Goal: Task Accomplishment & Management: Manage account settings

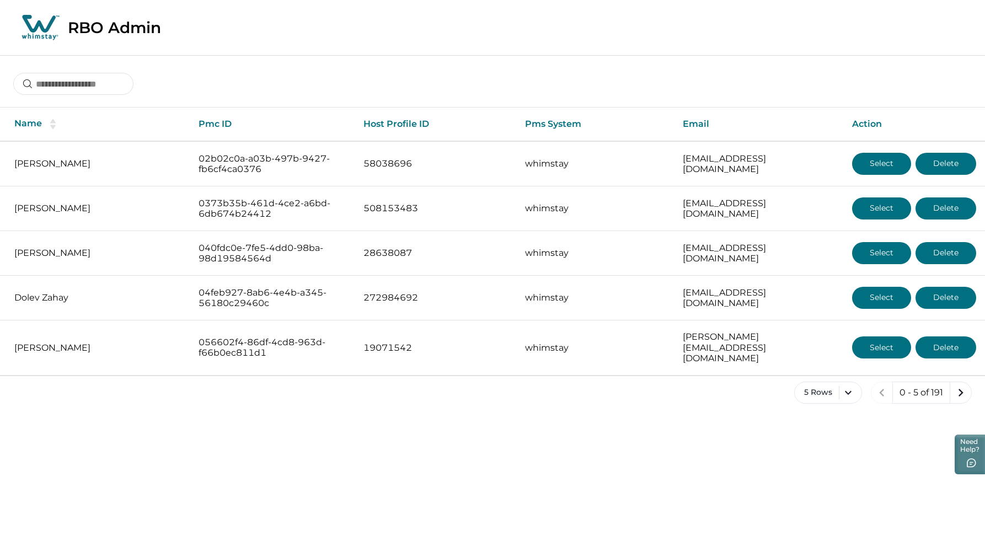
click at [404, 40] on div "RBO Admin" at bounding box center [492, 28] width 985 height 56
click at [63, 87] on input at bounding box center [73, 84] width 120 height 22
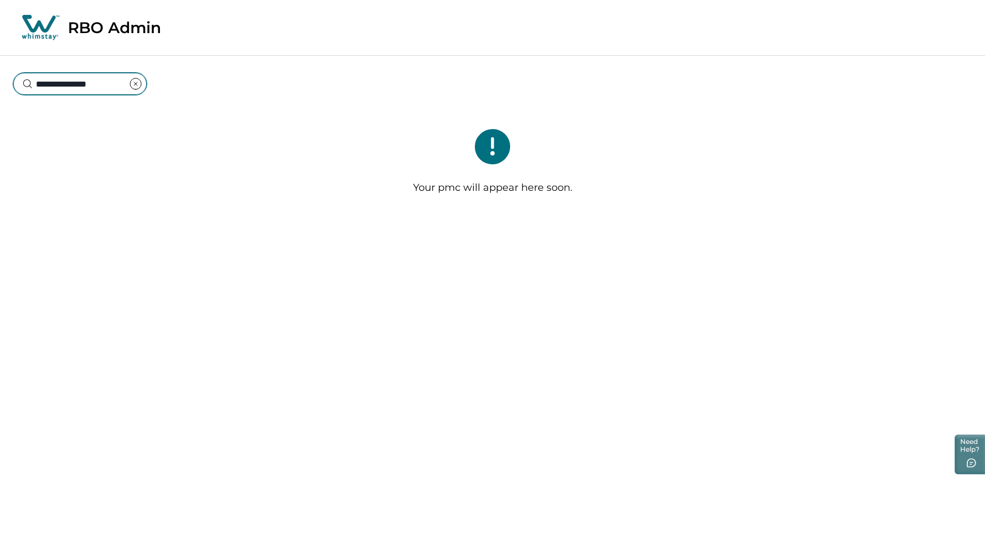
drag, startPoint x: 107, startPoint y: 82, endPoint x: 66, endPoint y: 87, distance: 41.6
click at [66, 87] on input "**********" at bounding box center [79, 84] width 133 height 22
type input "******"
click at [142, 85] on icon "clear input" at bounding box center [135, 83] width 13 height 13
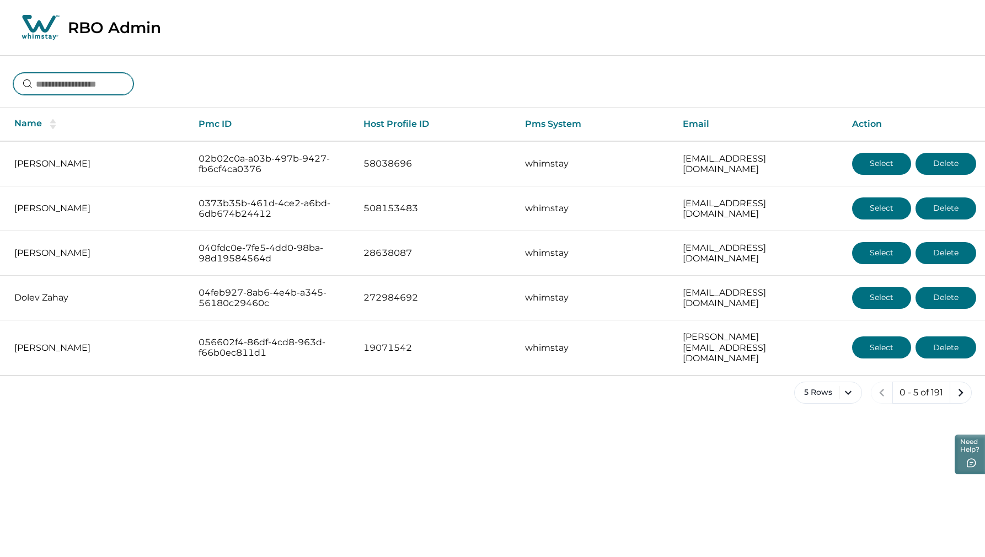
click at [98, 89] on input at bounding box center [73, 84] width 120 height 22
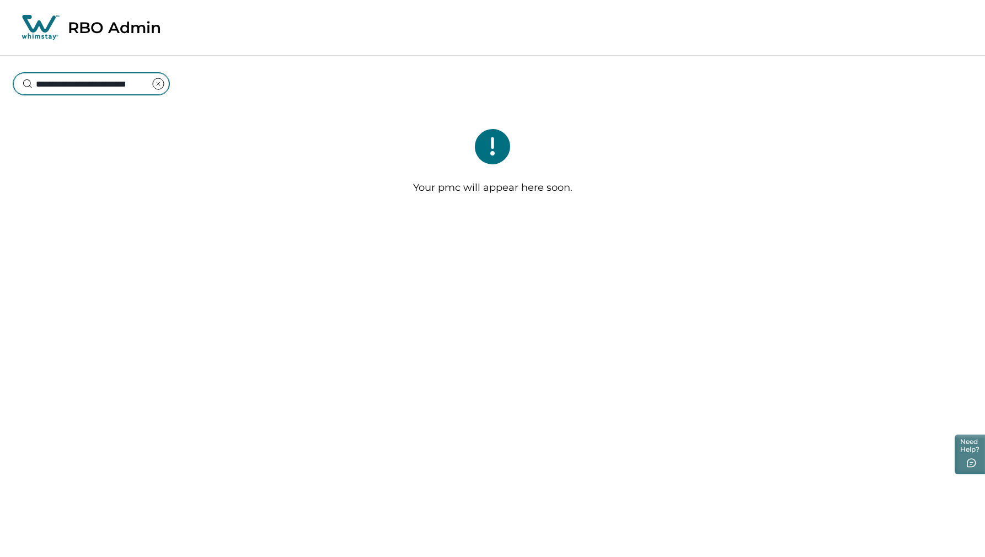
scroll to position [0, 8]
type input "*"
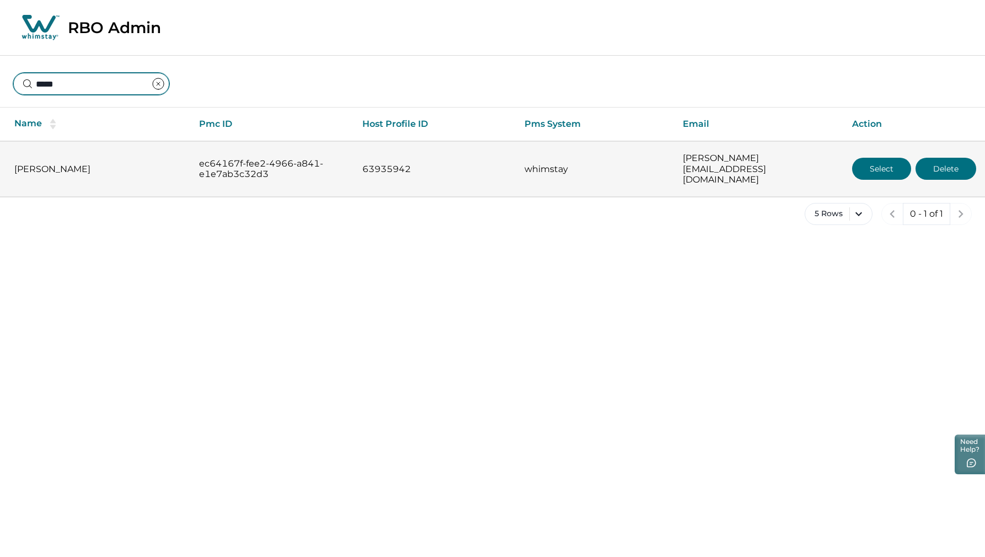
type input "*****"
click at [864, 159] on button "Select" at bounding box center [881, 169] width 59 height 22
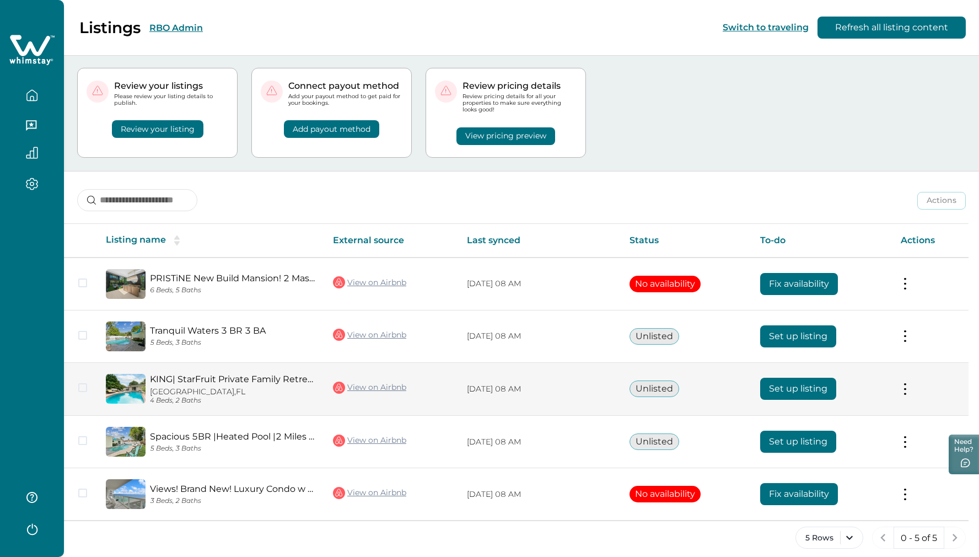
scroll to position [28, 0]
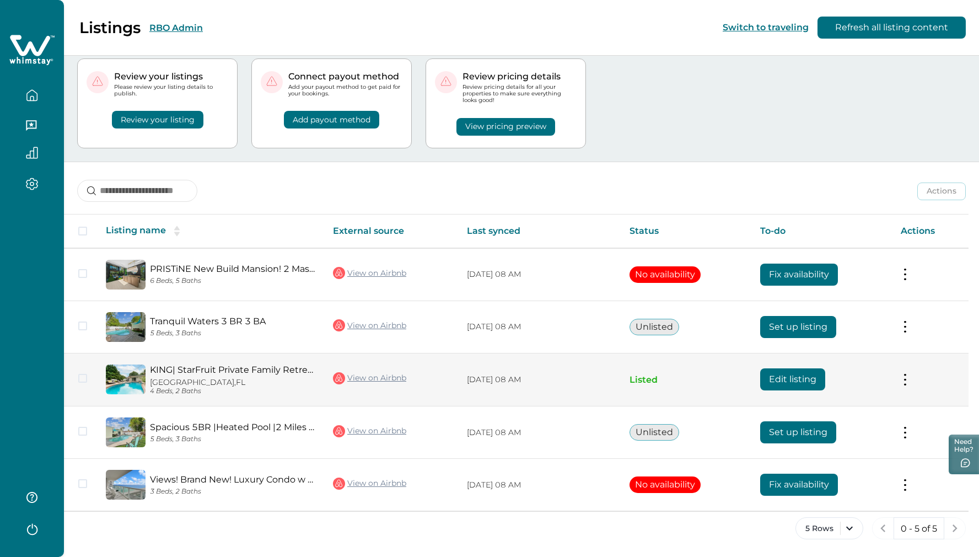
click at [783, 383] on button "Edit listing" at bounding box center [792, 379] width 65 height 22
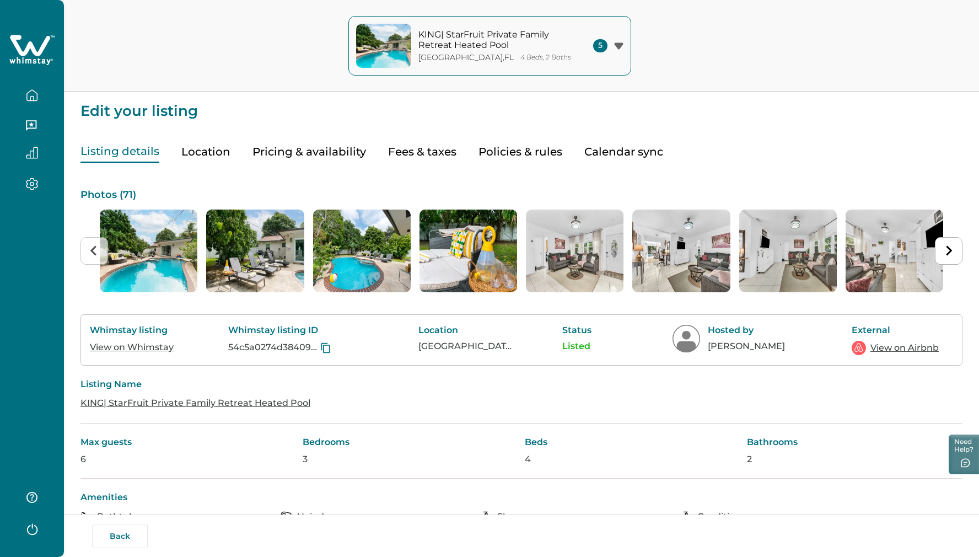
drag, startPoint x: 206, startPoint y: 152, endPoint x: 224, endPoint y: 159, distance: 19.0
click at [206, 152] on button "Location" at bounding box center [205, 152] width 49 height 23
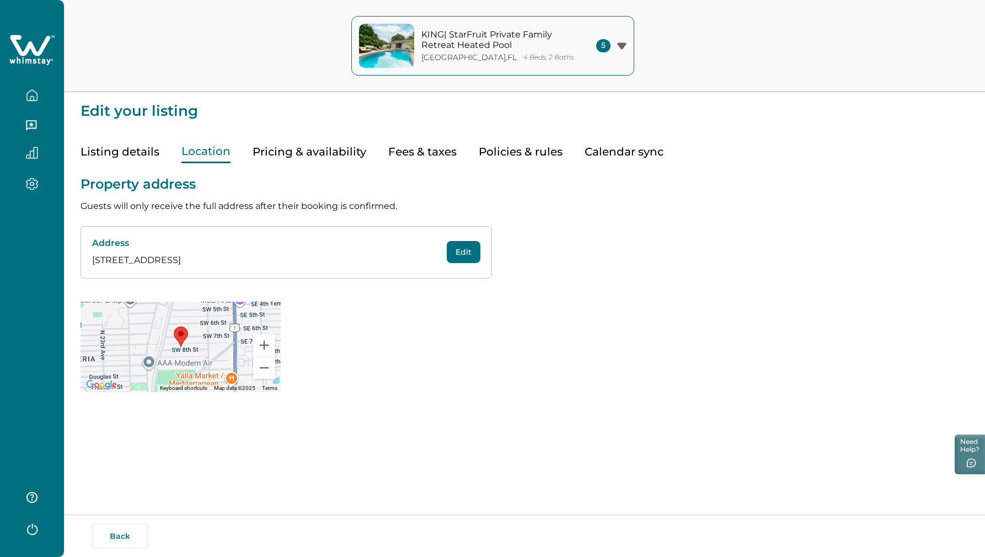
click at [287, 152] on button "Pricing & availability" at bounding box center [309, 152] width 114 height 23
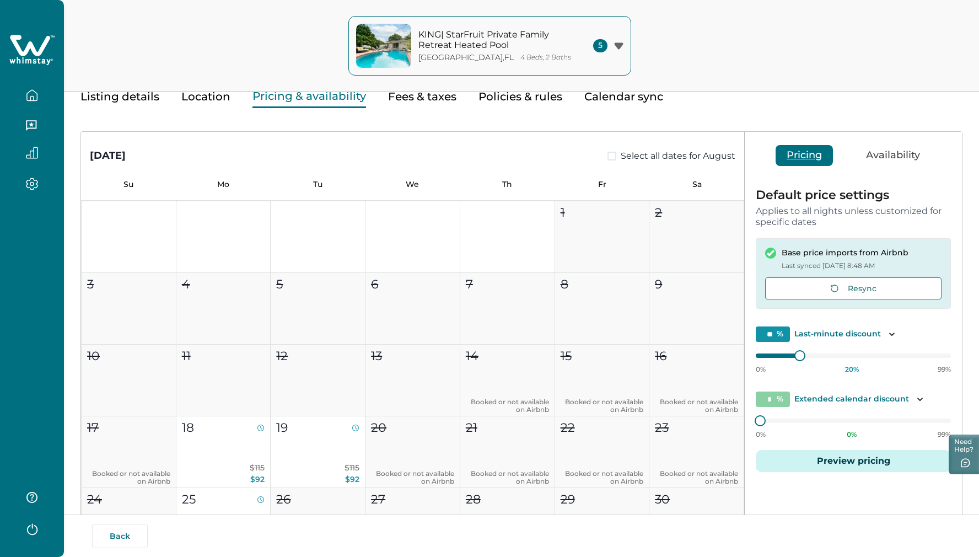
click at [413, 100] on button "Fees & taxes" at bounding box center [422, 96] width 68 height 23
type input "***"
type input "*"
type input "***"
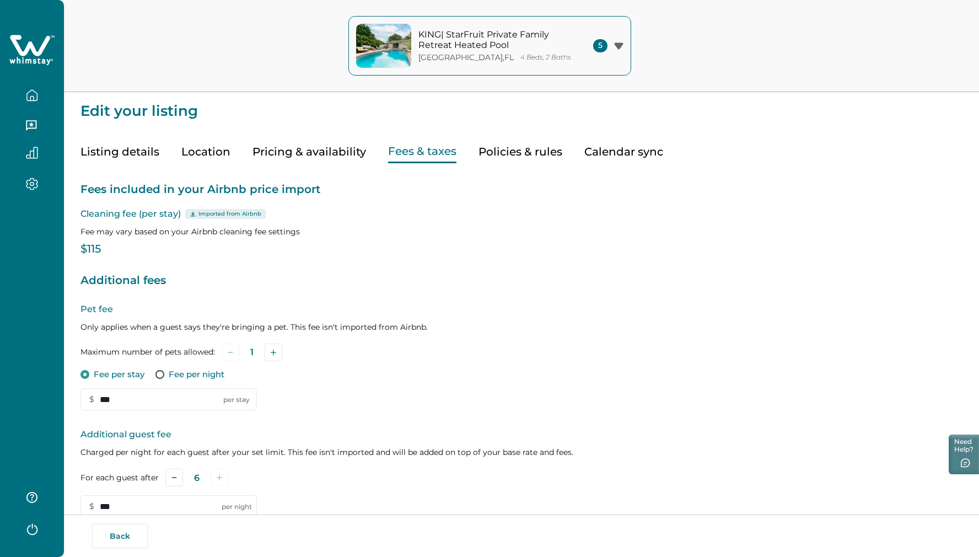
click at [519, 148] on button "Policies & rules" at bounding box center [520, 152] width 84 height 23
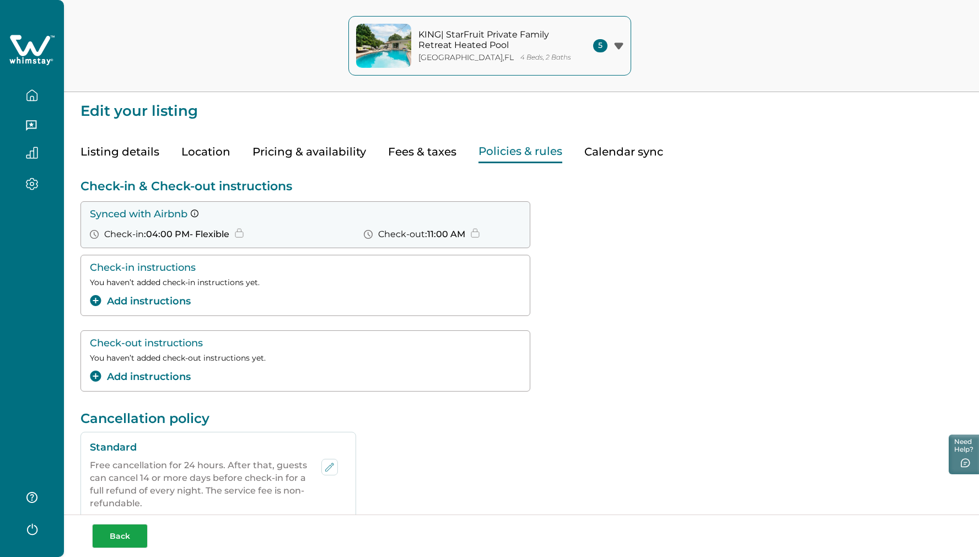
click at [124, 534] on button "Back" at bounding box center [120, 536] width 56 height 24
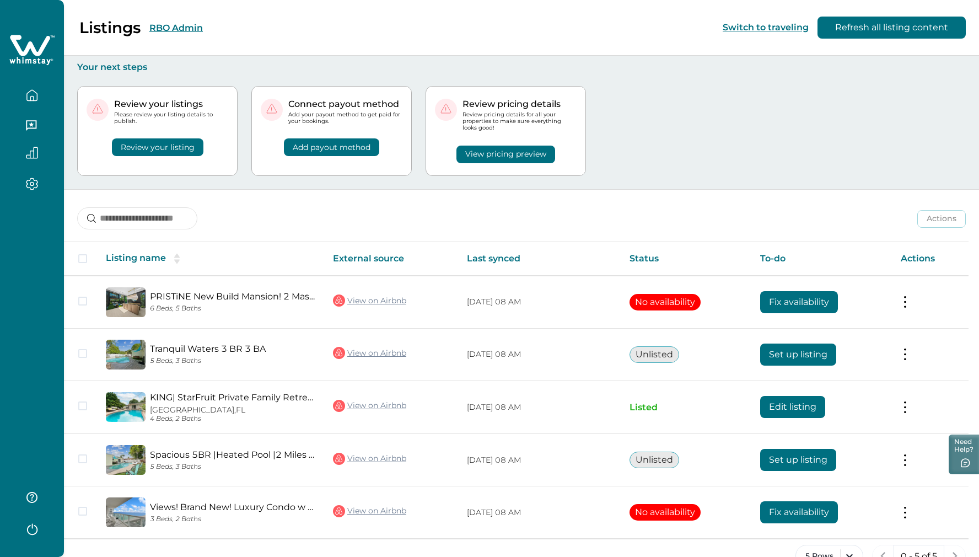
click at [26, 93] on icon "button" at bounding box center [32, 95] width 12 height 12
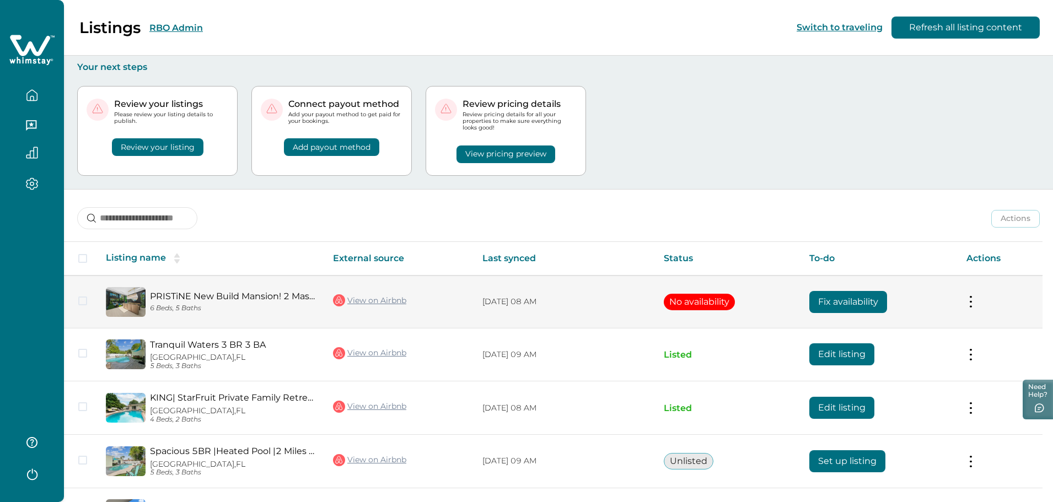
click at [843, 300] on button "Fix availability" at bounding box center [848, 302] width 78 height 22
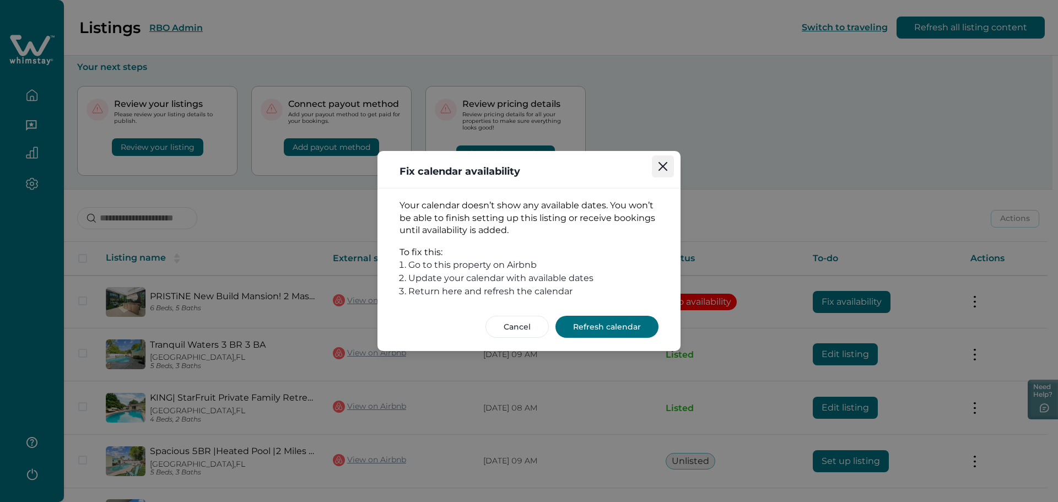
click at [664, 172] on button "Close" at bounding box center [663, 166] width 22 height 22
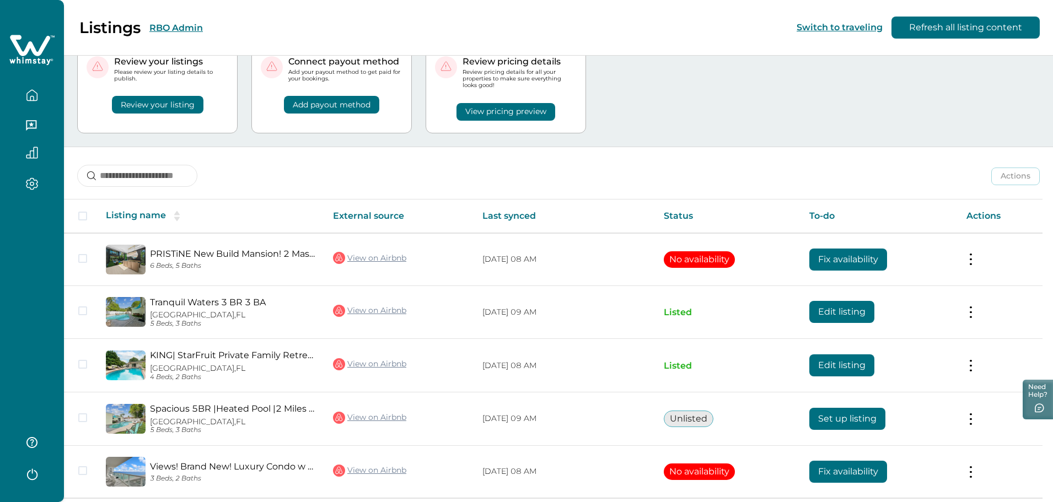
scroll to position [55, 0]
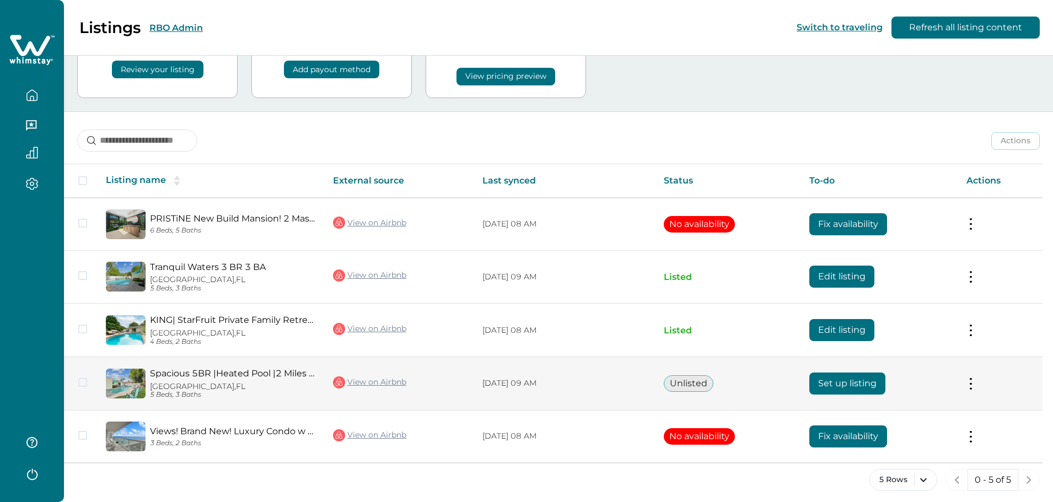
scroll to position [84, 0]
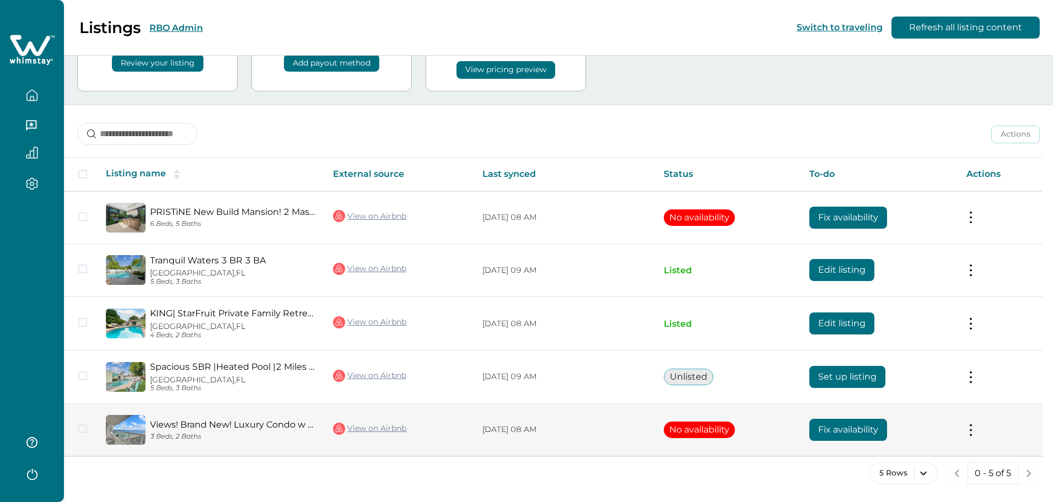
click at [362, 427] on link "View on Airbnb" at bounding box center [369, 429] width 73 height 14
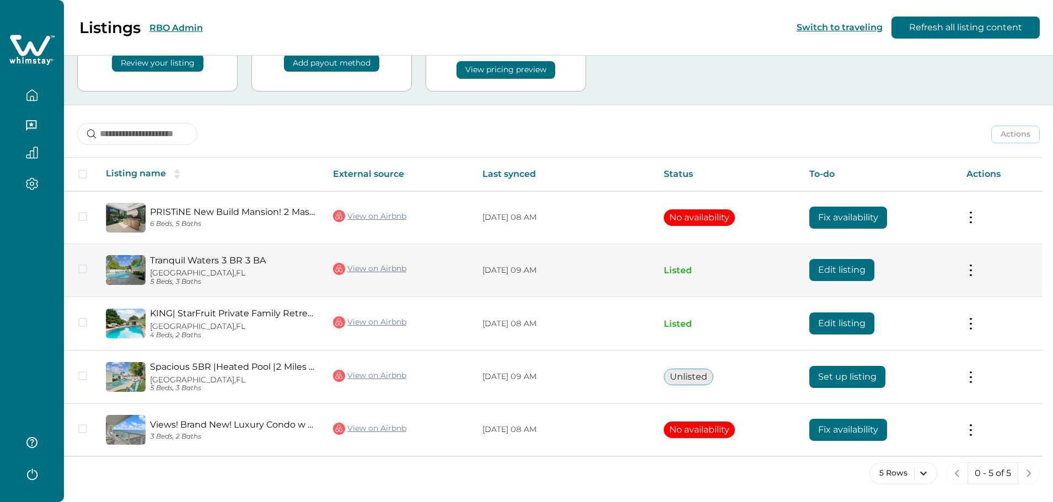
click at [169, 260] on link "Tranquil Waters 3 BR 3 BA" at bounding box center [232, 260] width 165 height 10
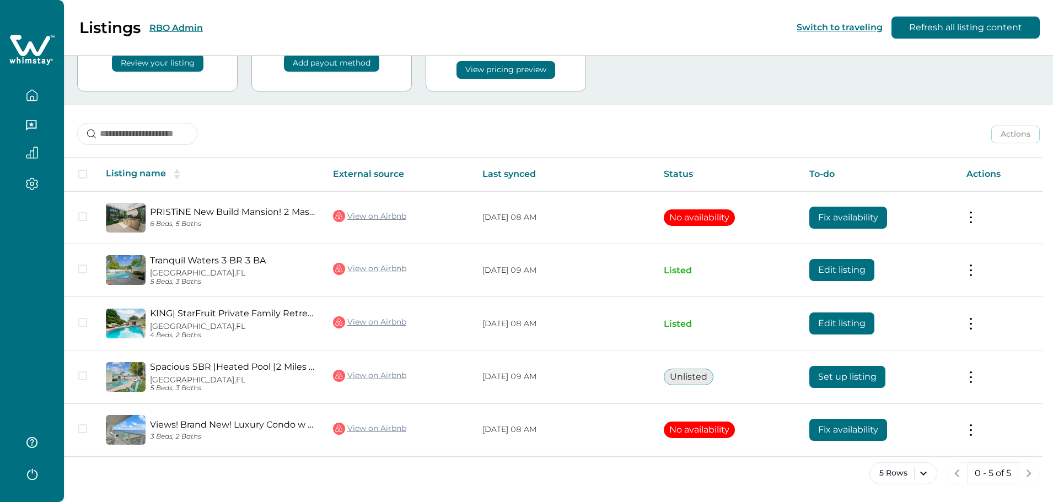
click at [168, 24] on button "RBO Admin" at bounding box center [175, 28] width 53 height 10
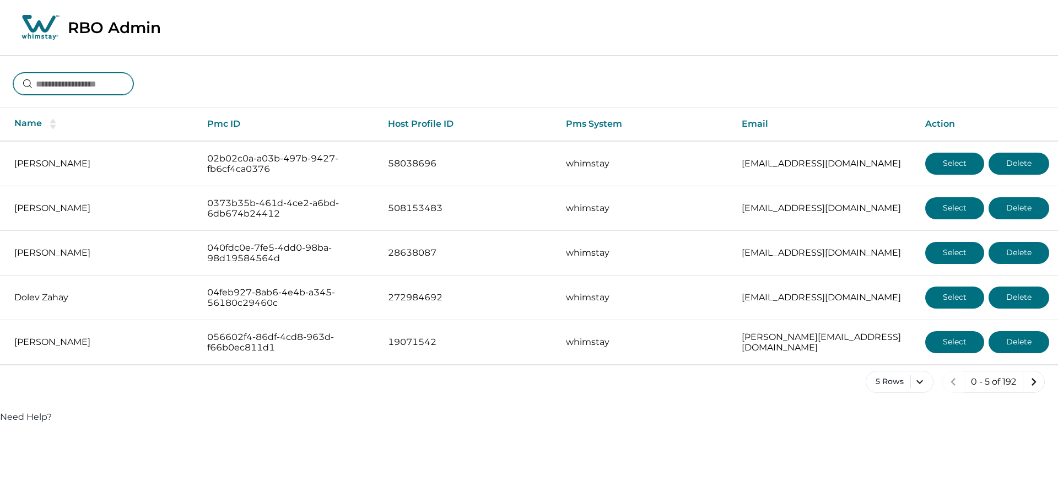
click at [111, 87] on input at bounding box center [73, 84] width 120 height 22
type input "******"
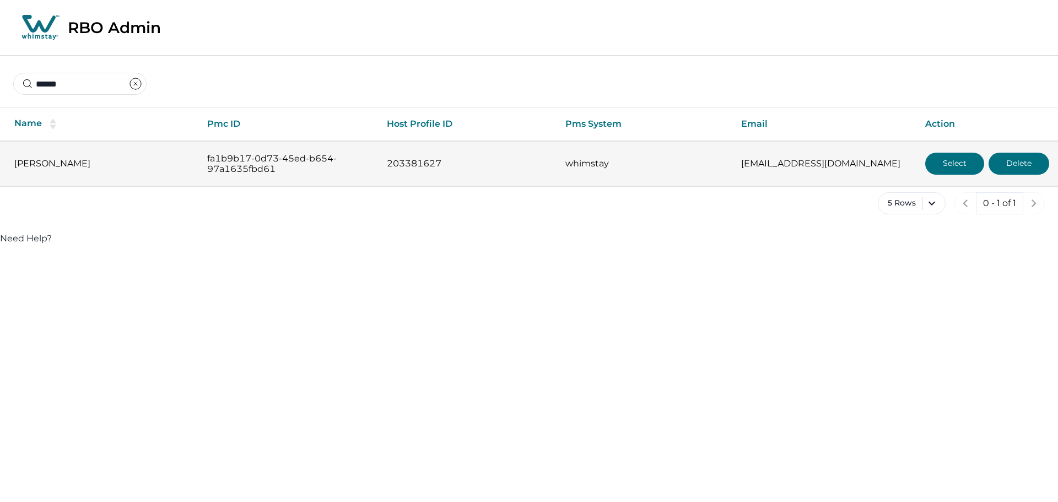
click at [950, 162] on button "Select" at bounding box center [955, 164] width 59 height 22
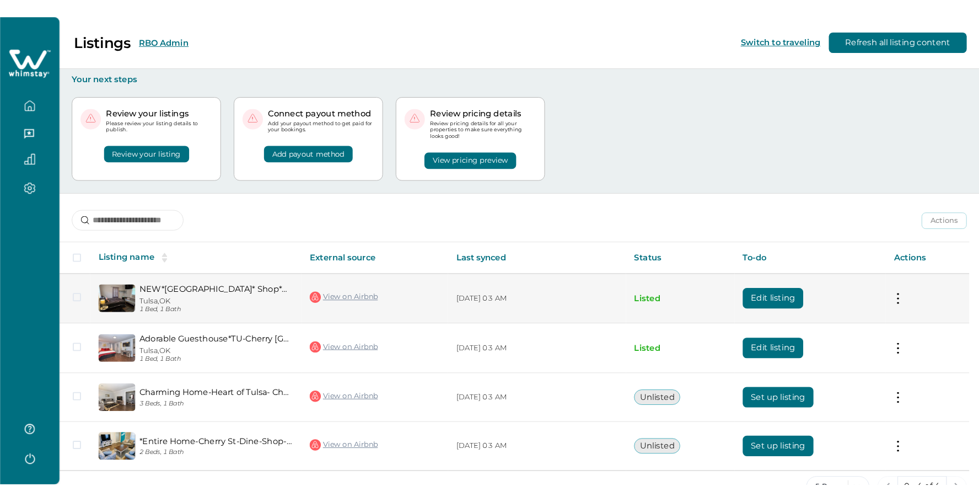
scroll to position [31, 0]
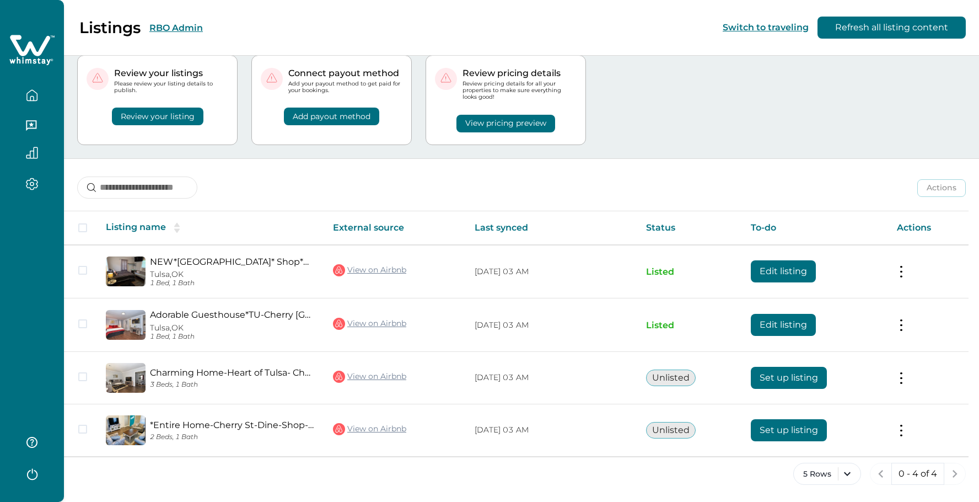
click at [176, 30] on button "RBO Admin" at bounding box center [175, 28] width 53 height 10
